Goal: Task Accomplishment & Management: Complete application form

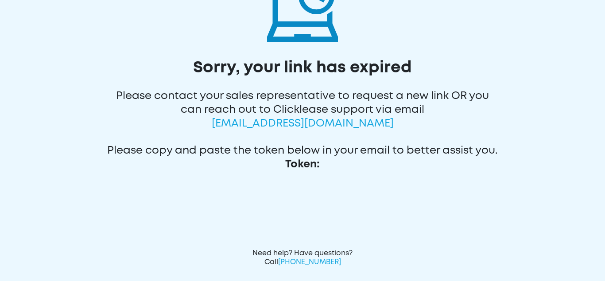
scroll to position [77, 0]
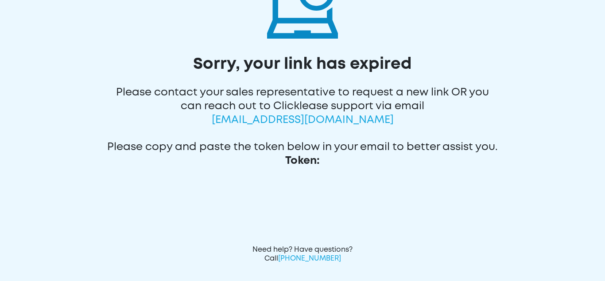
click at [312, 123] on span "CustomerCare@ClickLease.com" at bounding box center [303, 119] width 182 height 9
click at [340, 115] on span "CustomerCare@ClickLease.com" at bounding box center [303, 119] width 182 height 9
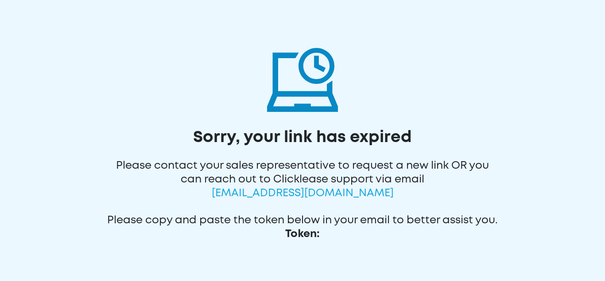
scroll to position [0, 0]
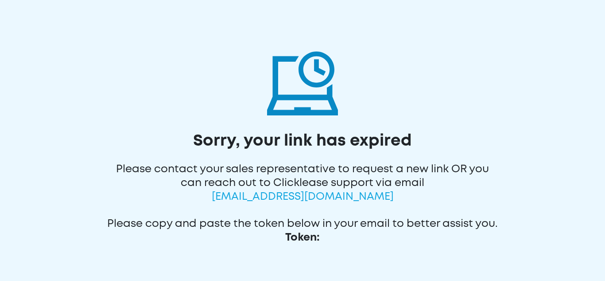
click at [337, 91] on img at bounding box center [302, 79] width 71 height 71
click at [265, 198] on span "CustomerCare@ClickLease.com" at bounding box center [303, 196] width 182 height 9
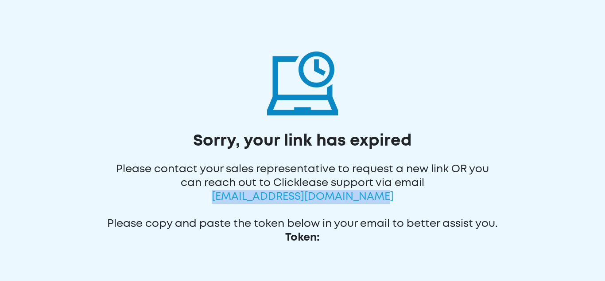
drag, startPoint x: 218, startPoint y: 195, endPoint x: 389, endPoint y: 200, distance: 171.1
click at [389, 200] on span "CustomerCare@ClickLease.com" at bounding box center [303, 196] width 182 height 9
click at [371, 197] on span "CustomerCare@ClickLease.com" at bounding box center [303, 196] width 182 height 9
drag, startPoint x: 218, startPoint y: 198, endPoint x: 390, endPoint y: 196, distance: 171.9
click at [390, 196] on div "Please contact your sales representative to request a new link OR you can reach…" at bounding box center [303, 178] width 392 height 55
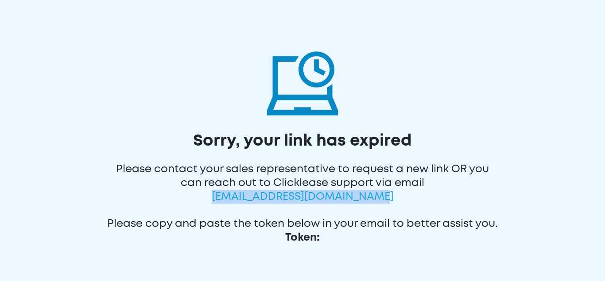
click at [380, 199] on span "CustomerCare@ClickLease.com" at bounding box center [303, 196] width 182 height 9
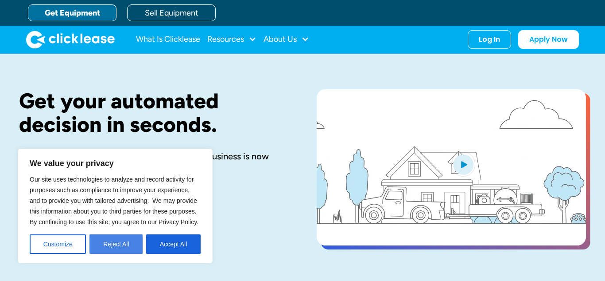
click at [125, 242] on button "Reject All" at bounding box center [116, 243] width 53 height 19
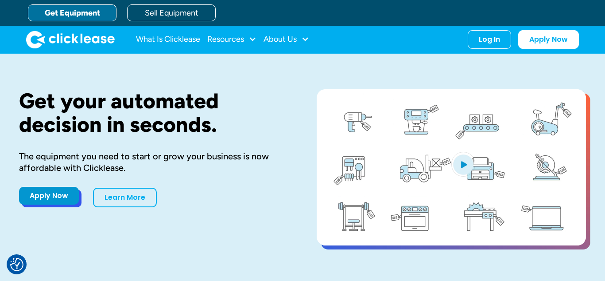
click at [42, 201] on link "Apply Now" at bounding box center [49, 196] width 60 height 18
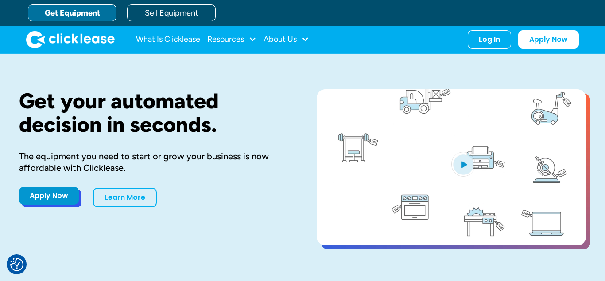
click at [46, 198] on link "Apply Now" at bounding box center [49, 196] width 60 height 18
